Goal: Task Accomplishment & Management: Manage account settings

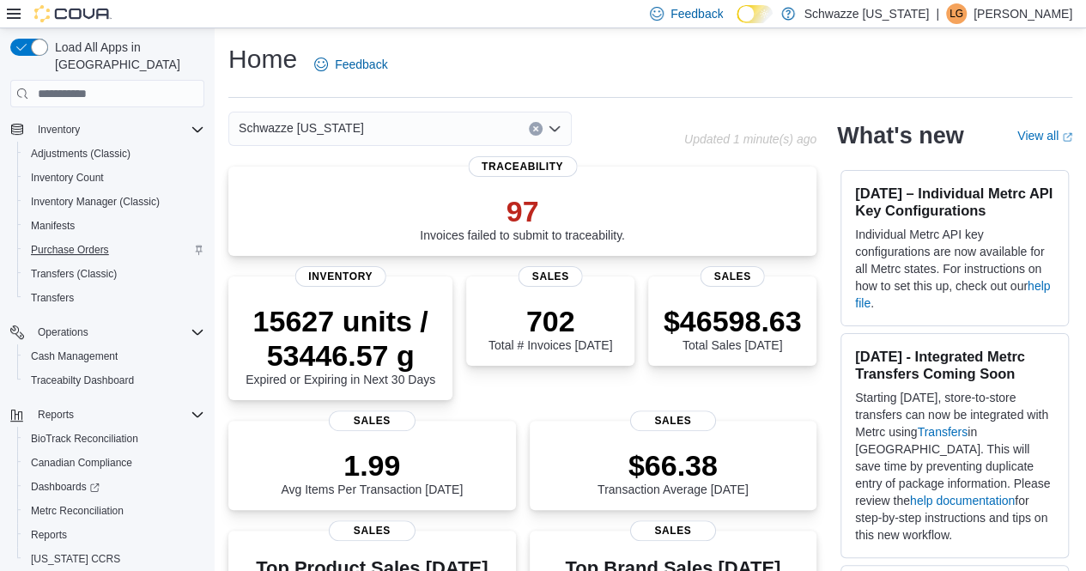
scroll to position [267, 0]
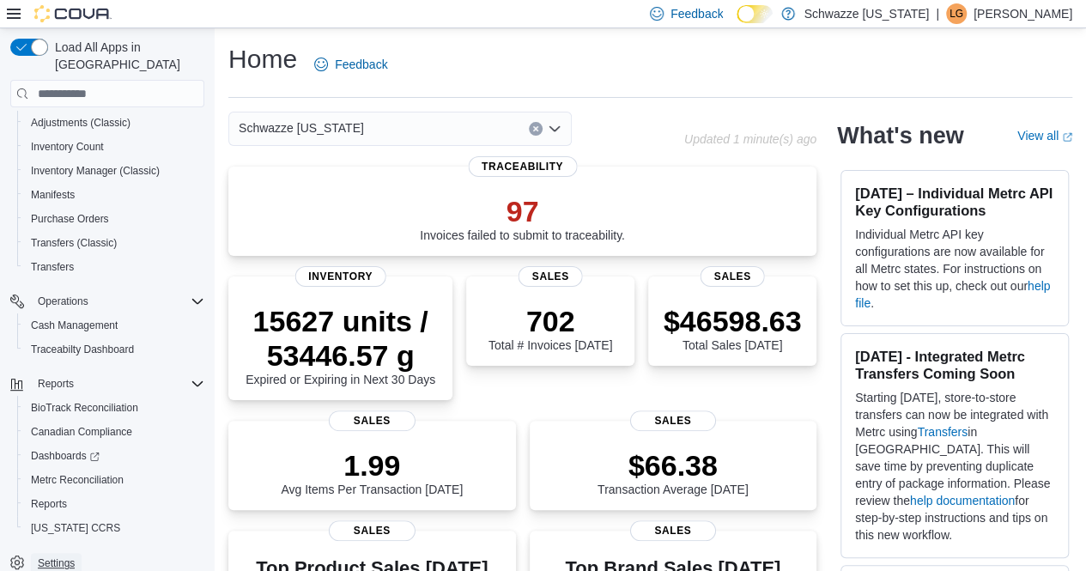
click at [59, 553] on span "Settings" at bounding box center [56, 563] width 37 height 21
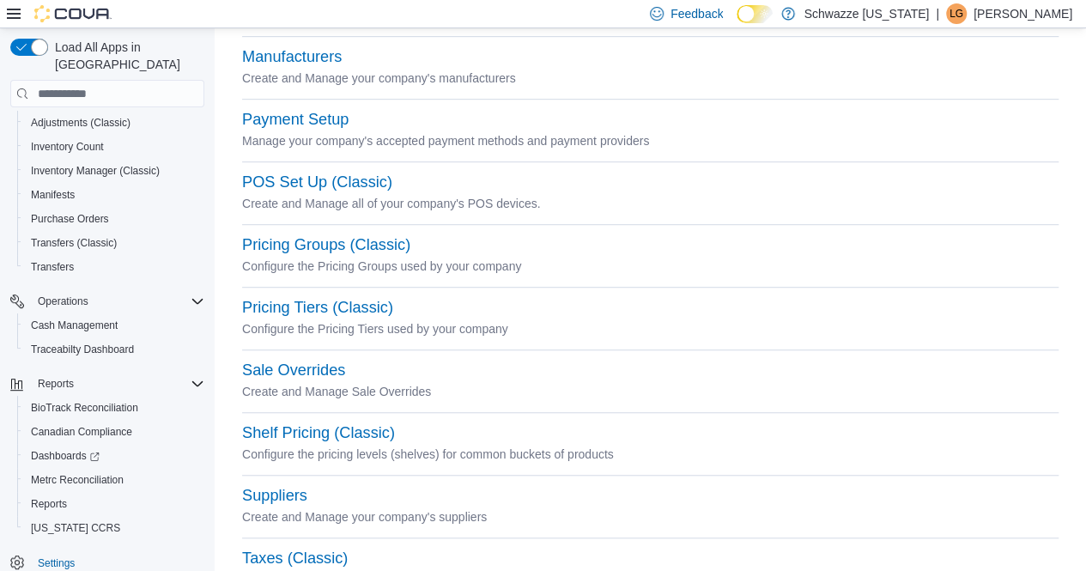
scroll to position [512, 0]
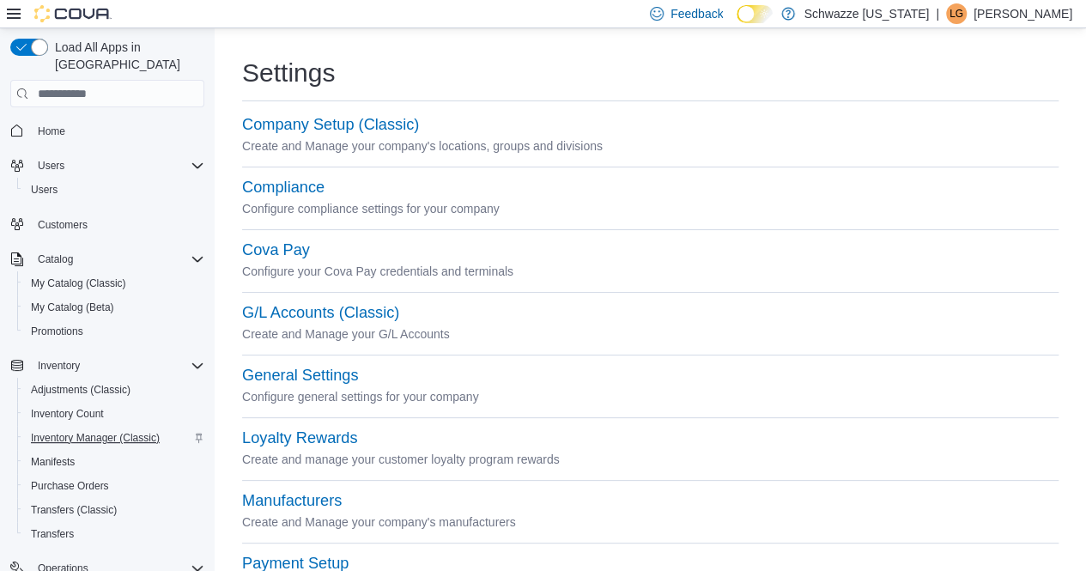
scroll to position [267, 0]
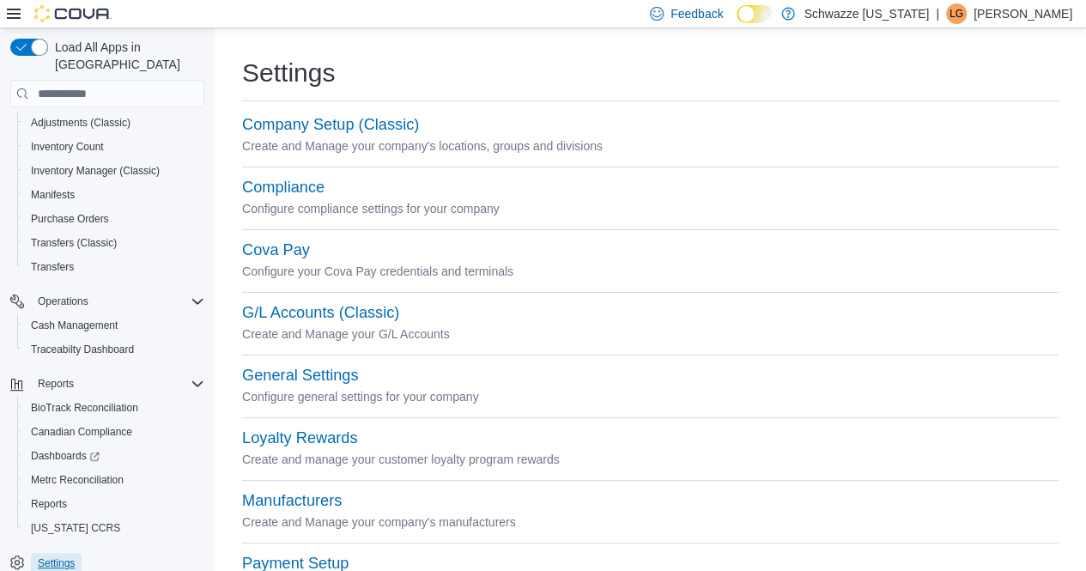
click at [61, 556] on span "Settings" at bounding box center [56, 563] width 37 height 14
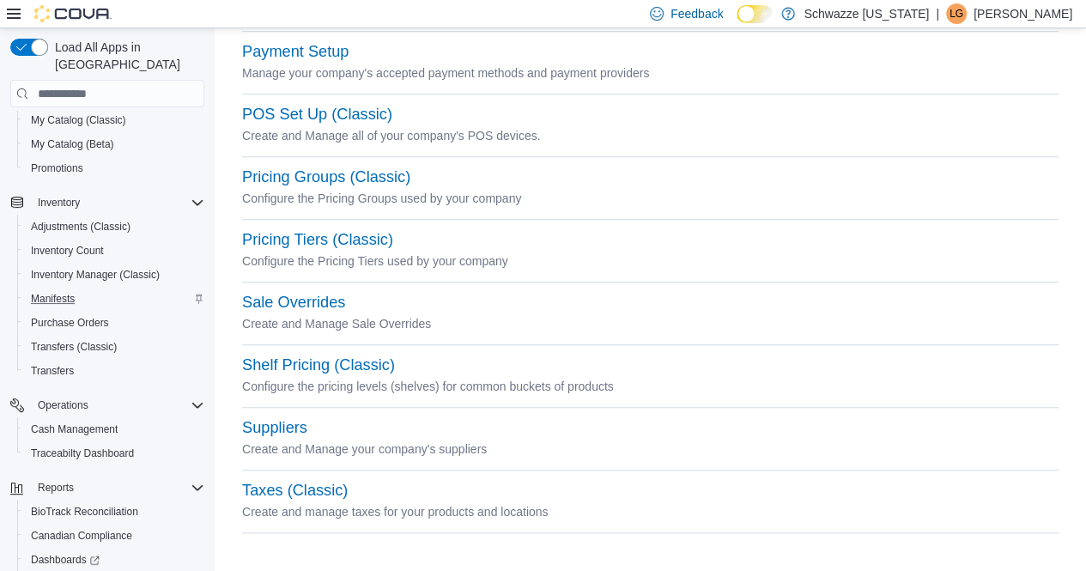
scroll to position [267, 0]
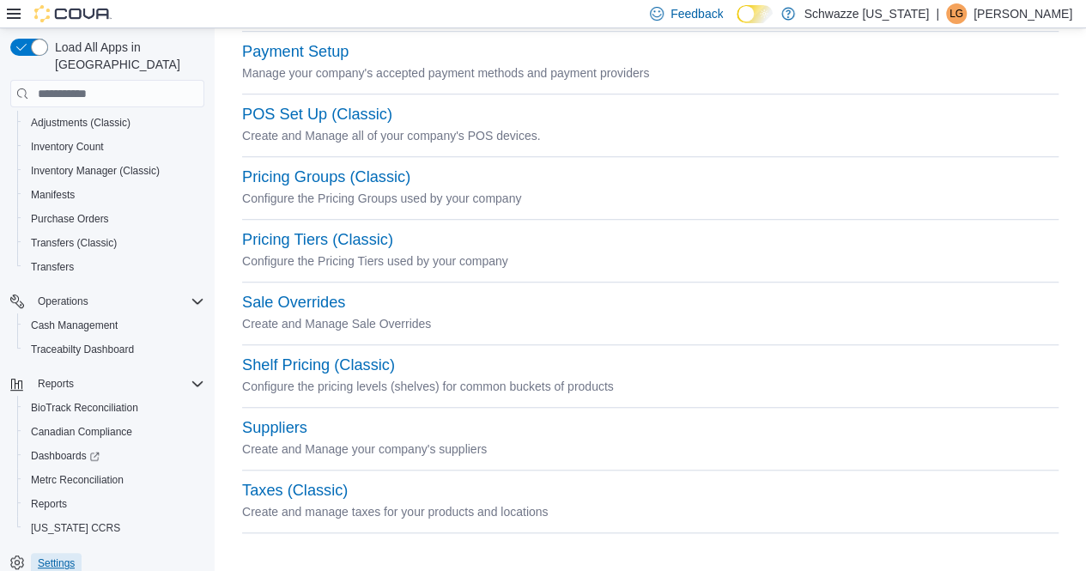
click at [49, 556] on span "Settings" at bounding box center [56, 563] width 37 height 14
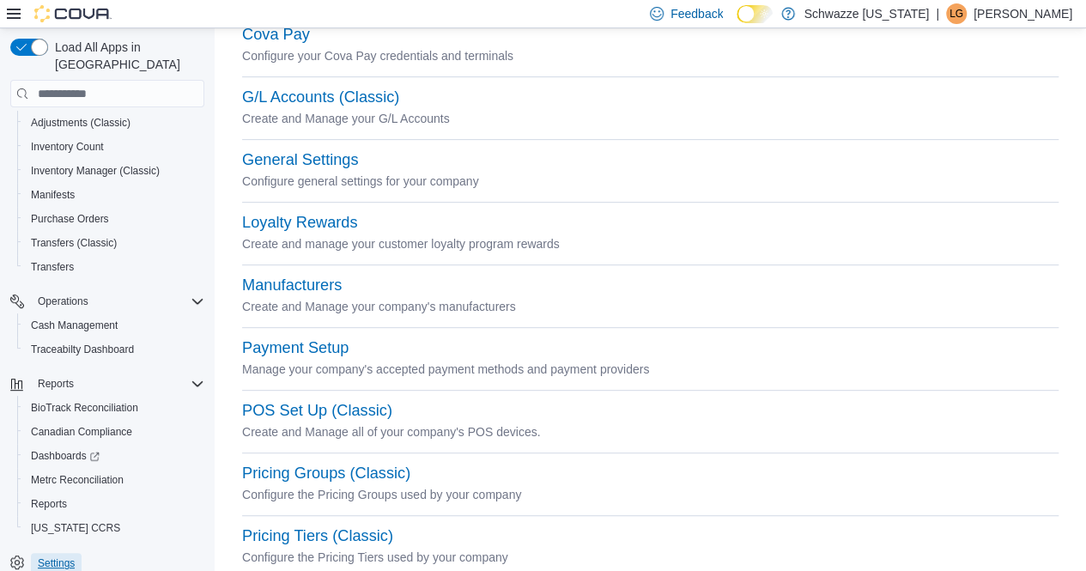
scroll to position [246, 0]
